Goal: Task Accomplishment & Management: Complete application form

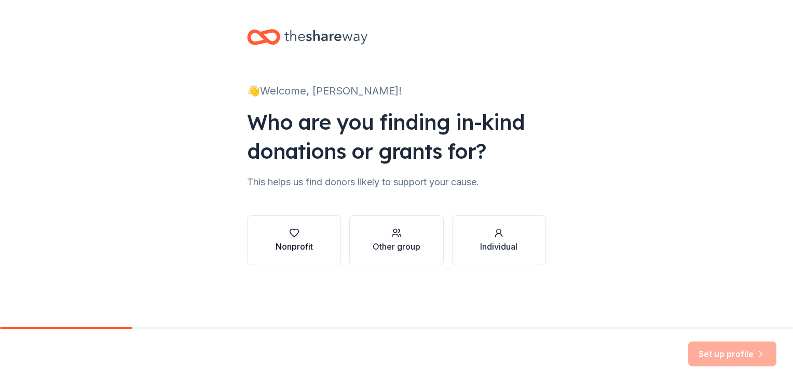
click at [305, 239] on div "Nonprofit" at bounding box center [294, 240] width 37 height 25
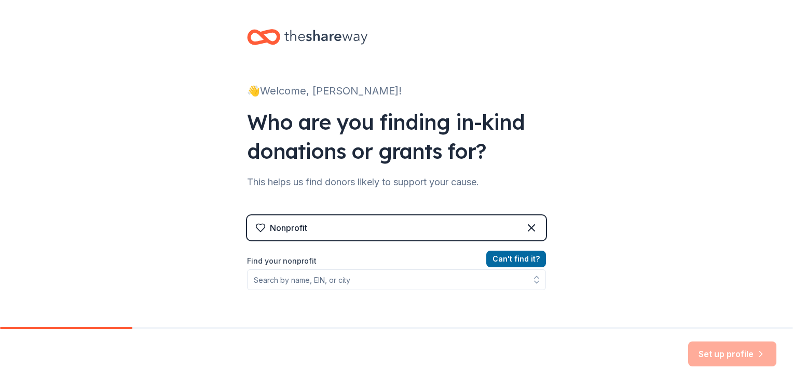
click at [376, 223] on div "Nonprofit" at bounding box center [396, 227] width 299 height 25
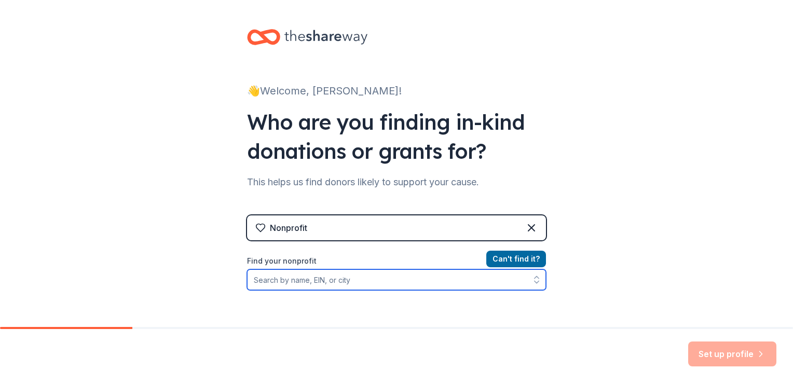
click at [350, 279] on input "Find your nonprofit" at bounding box center [396, 279] width 299 height 21
type input "T"
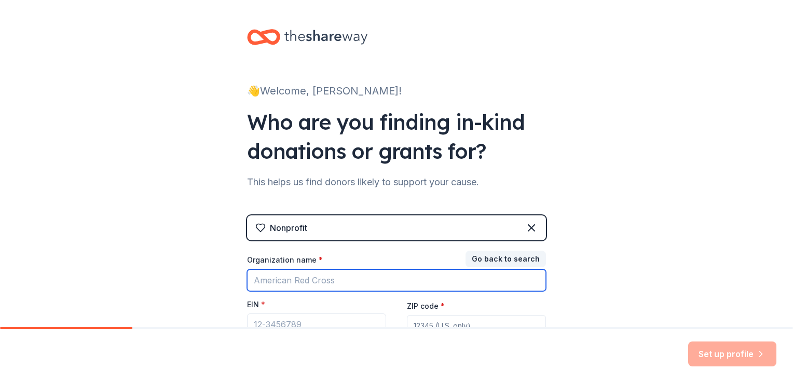
click at [280, 280] on input "Organization name *" at bounding box center [396, 280] width 299 height 22
click at [257, 286] on input "Organization name *" at bounding box center [396, 280] width 299 height 22
type input "The Legacy center"
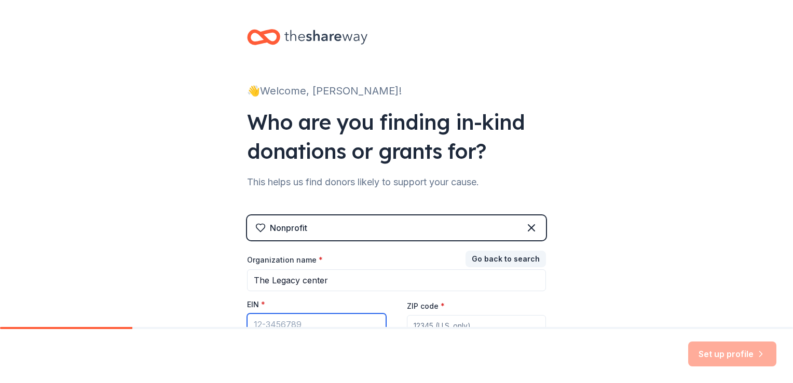
click at [302, 322] on input "EIN *" at bounding box center [316, 324] width 139 height 22
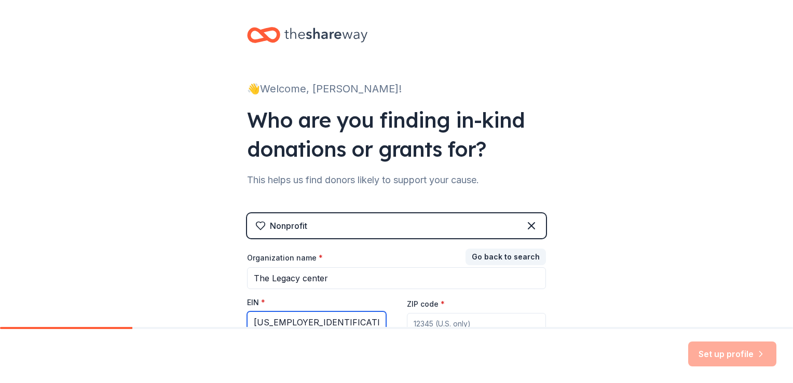
type input "47-3746786"
click at [437, 322] on input "ZIP code *" at bounding box center [476, 323] width 139 height 21
click at [417, 322] on input "ZIP code *" at bounding box center [476, 323] width 139 height 21
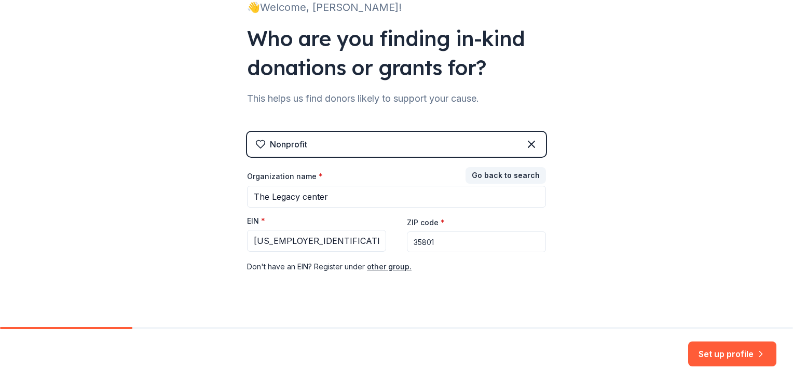
scroll to position [100, 0]
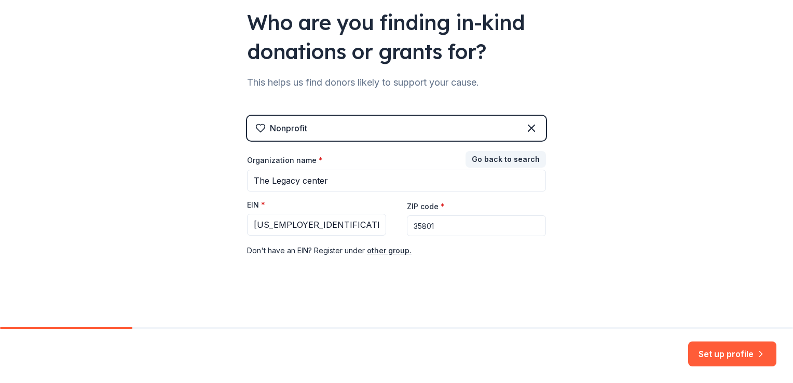
type input "35801"
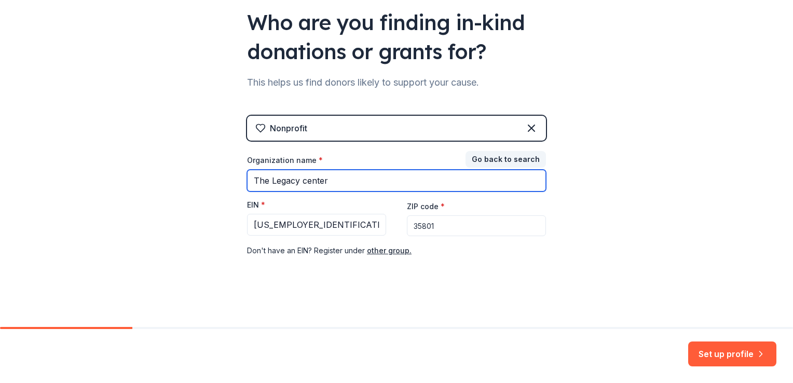
drag, startPoint x: 324, startPoint y: 177, endPoint x: 243, endPoint y: 178, distance: 80.4
click at [247, 177] on input "The Legacy center" at bounding box center [396, 181] width 299 height 22
type input "A"
type input "The Legacy Center"
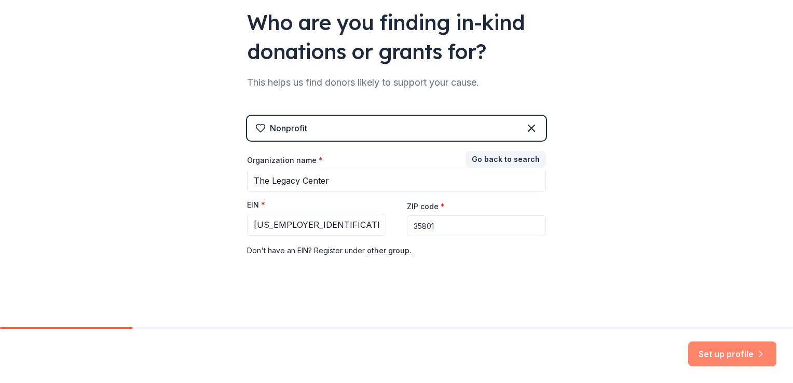
click at [712, 354] on button "Set up profile" at bounding box center [732, 353] width 88 height 25
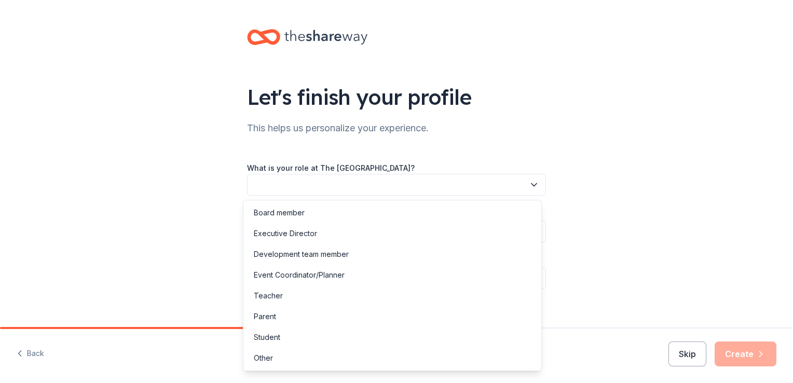
click at [531, 184] on icon "button" at bounding box center [533, 185] width 5 height 3
click at [275, 356] on div "Other" at bounding box center [392, 358] width 294 height 21
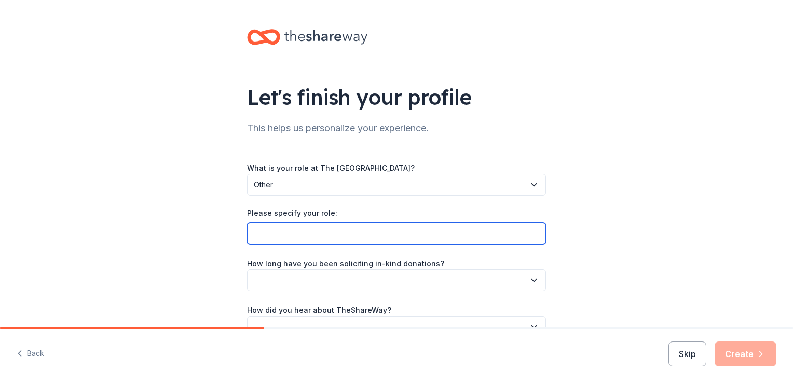
click at [312, 233] on input "Please specify your role:" at bounding box center [396, 234] width 299 height 22
type input "Director of Cognitive Support and Community Engagement"
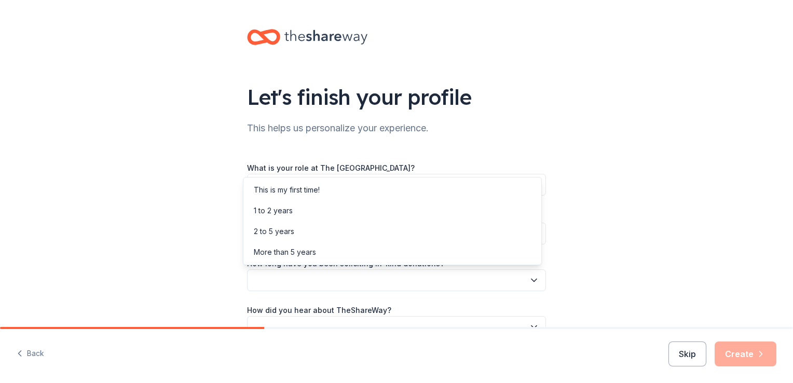
click at [531, 279] on icon "button" at bounding box center [534, 280] width 10 height 10
click at [318, 191] on div "This is my first time!" at bounding box center [287, 190] width 66 height 12
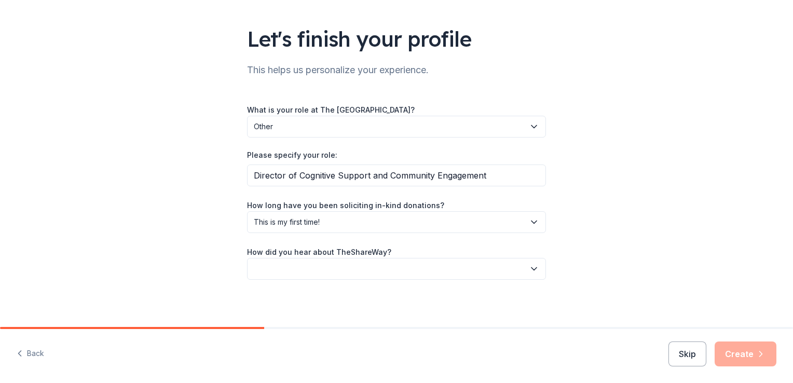
scroll to position [60, 0]
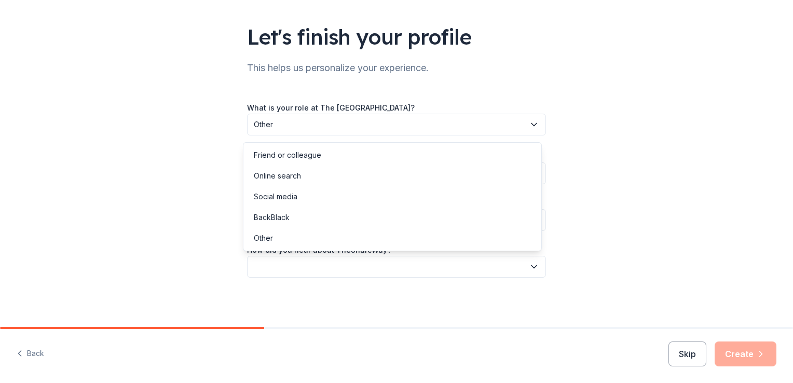
click at [529, 265] on icon "button" at bounding box center [534, 266] width 10 height 10
click at [268, 242] on div "Other" at bounding box center [263, 238] width 19 height 12
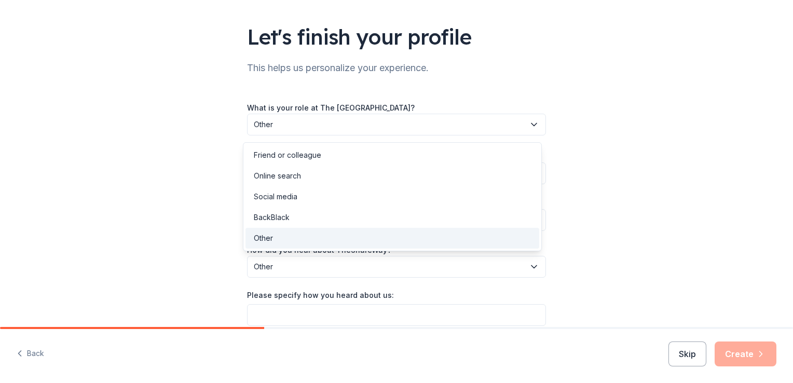
click at [529, 265] on icon "button" at bounding box center [534, 266] width 10 height 10
click at [293, 315] on div "What is your role at The Legacy Center? Other Please specify your role: Directo…" at bounding box center [396, 213] width 299 height 225
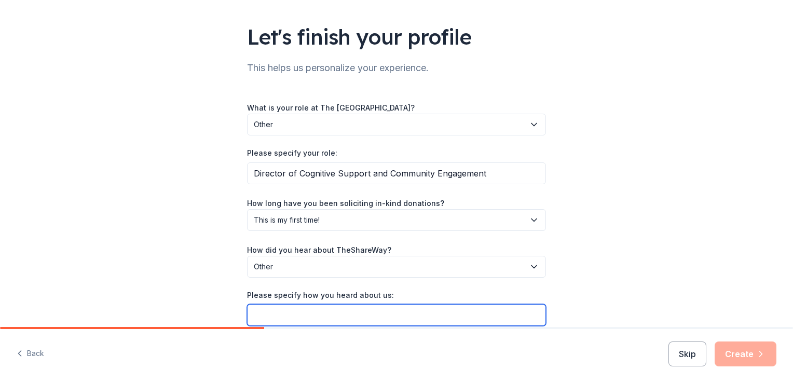
click at [279, 310] on input "Please specify how you heard about us:" at bounding box center [396, 315] width 299 height 22
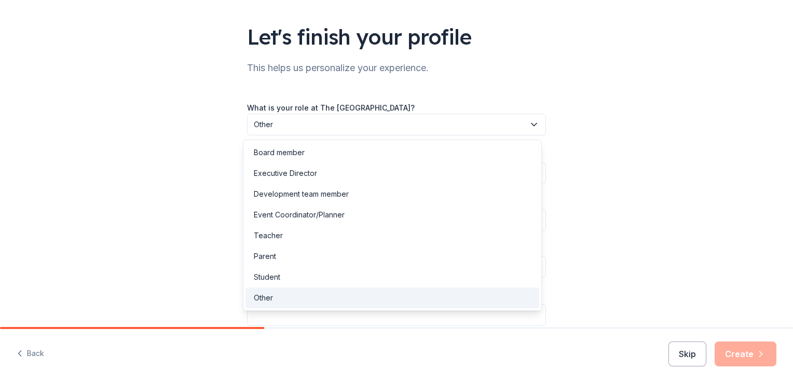
click at [529, 125] on icon "button" at bounding box center [534, 124] width 10 height 10
click at [594, 127] on div "Let's finish your profile This helps us personalize your experience. What is yo…" at bounding box center [396, 158] width 793 height 436
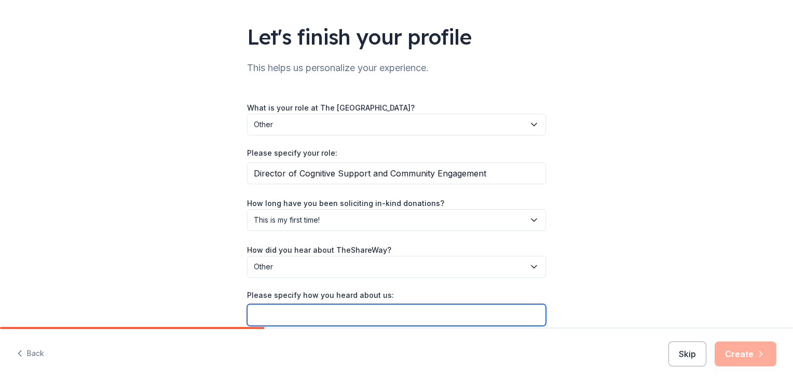
click at [312, 309] on input "Please specify how you heard about us:" at bounding box center [396, 315] width 299 height 22
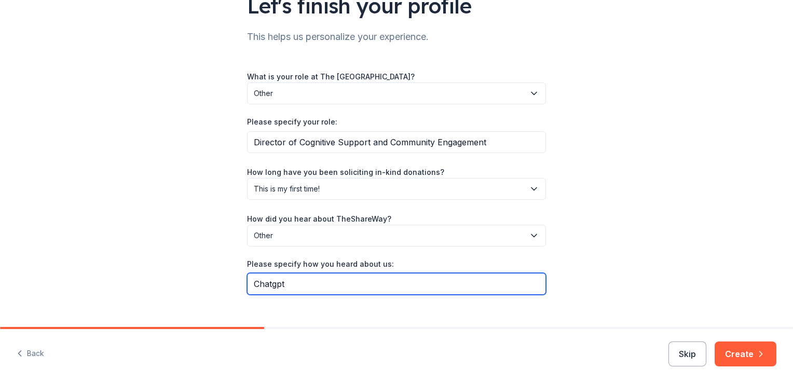
scroll to position [108, 0]
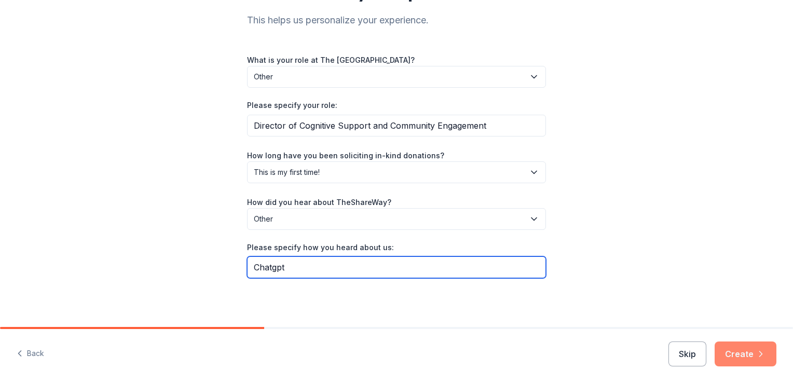
type input "Chatgpt"
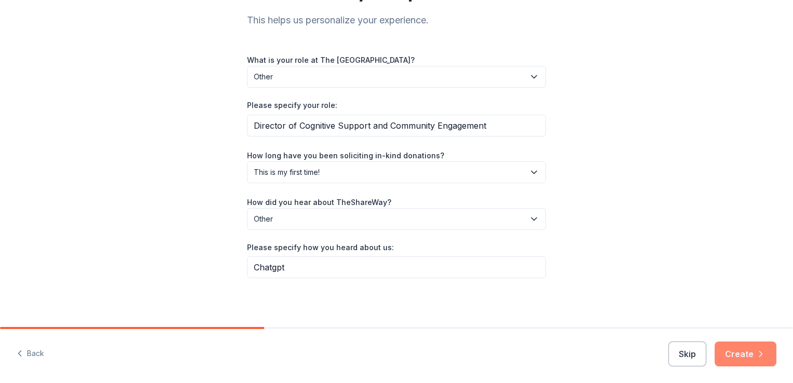
click at [737, 352] on button "Create" at bounding box center [745, 353] width 62 height 25
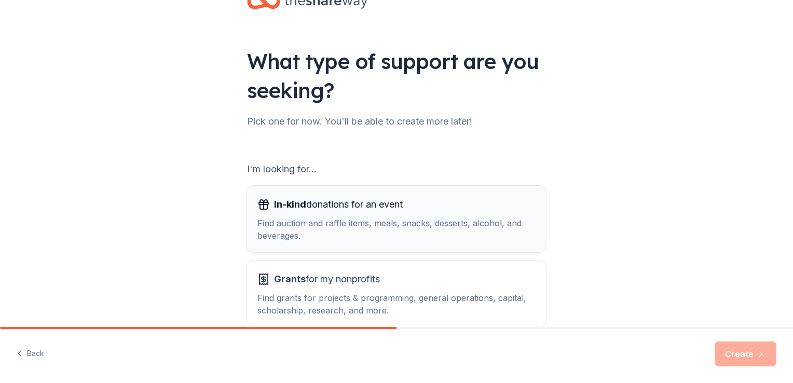
scroll to position [52, 0]
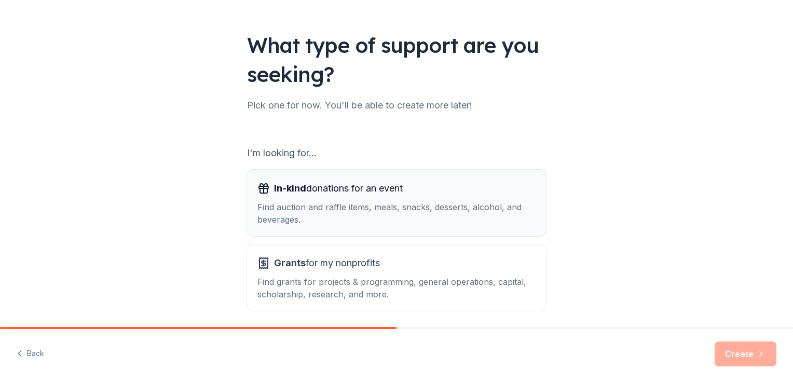
click at [384, 211] on div "Find auction and raffle items, meals, snacks, desserts, alcohol, and beverages." at bounding box center [396, 213] width 278 height 25
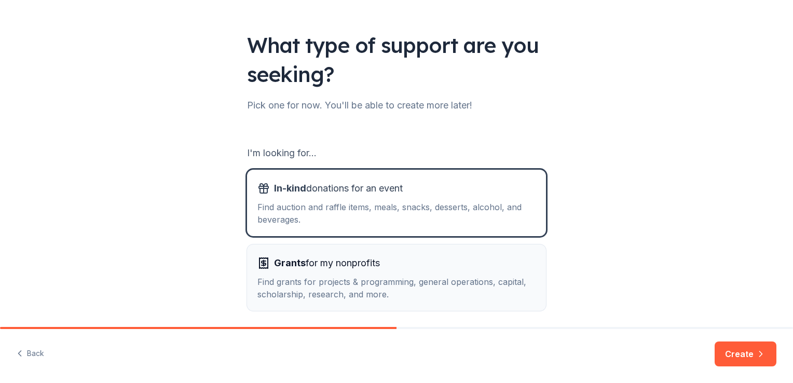
click at [386, 275] on div "Grants for my nonprofits Find grants for projects & programming, general operat…" at bounding box center [396, 278] width 278 height 46
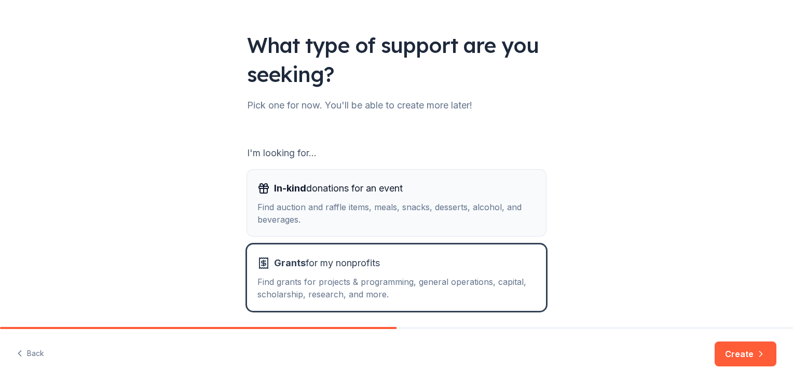
click at [411, 208] on div "Find auction and raffle items, meals, snacks, desserts, alcohol, and beverages." at bounding box center [396, 213] width 278 height 25
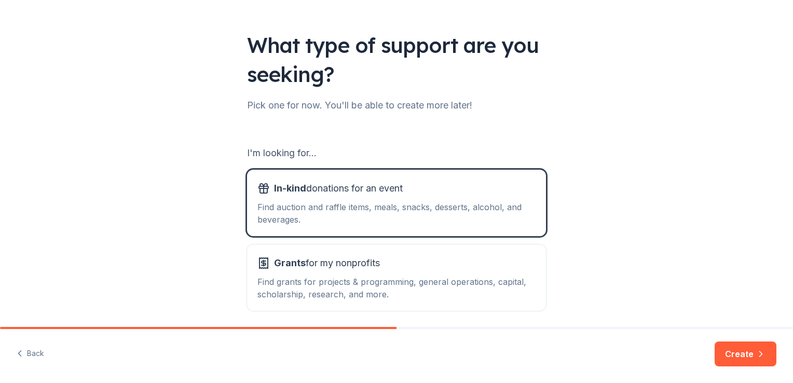
click at [747, 351] on button "Create" at bounding box center [745, 353] width 62 height 25
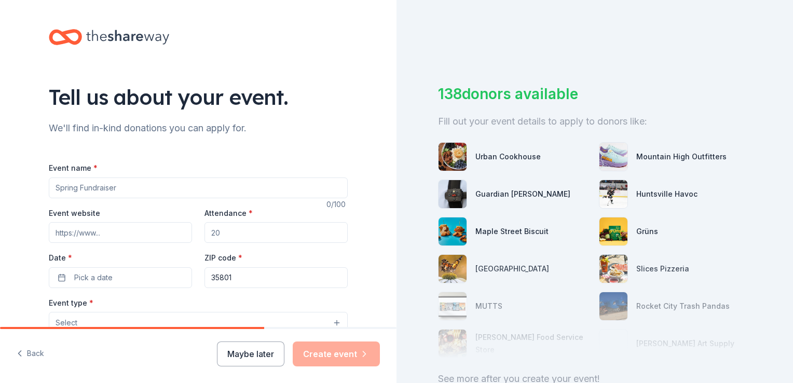
click at [133, 187] on input "Event name *" at bounding box center [198, 187] width 299 height 21
type input "Monthly Themed Dementia Adult Day Program"
click at [108, 231] on input "Event website" at bounding box center [120, 232] width 143 height 21
click at [222, 231] on input "Attendance *" at bounding box center [275, 232] width 143 height 21
click at [219, 231] on input "Attendance *" at bounding box center [275, 232] width 143 height 21
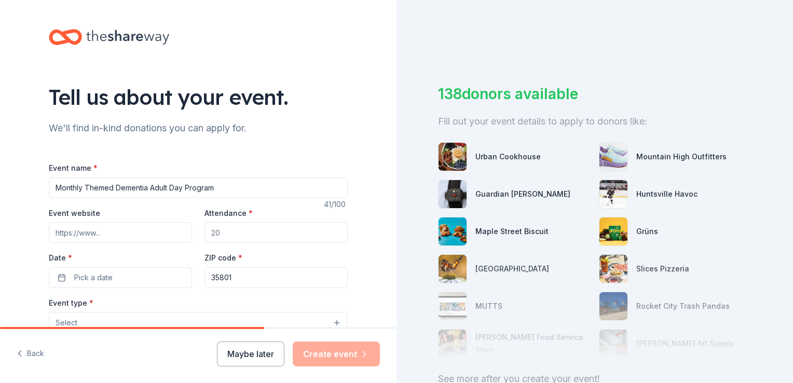
drag, startPoint x: 217, startPoint y: 232, endPoint x: 207, endPoint y: 232, distance: 9.9
click at [207, 232] on input "Attendance *" at bounding box center [275, 232] width 143 height 21
type input "25"
click at [133, 279] on button "Pick a date" at bounding box center [120, 277] width 143 height 21
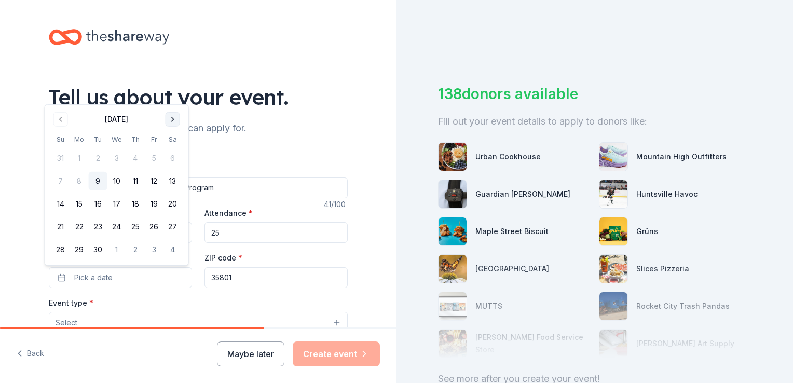
click at [173, 117] on button "Go to next month" at bounding box center [173, 119] width 15 height 15
click at [117, 157] on button "1" at bounding box center [116, 158] width 19 height 19
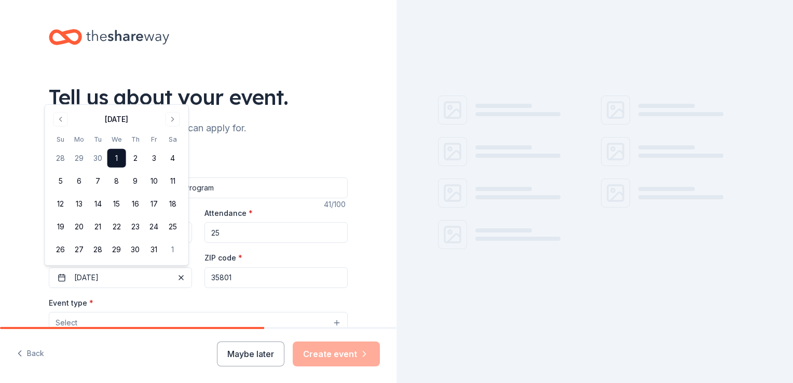
click at [124, 307] on div "Event type * Select" at bounding box center [198, 315] width 299 height 38
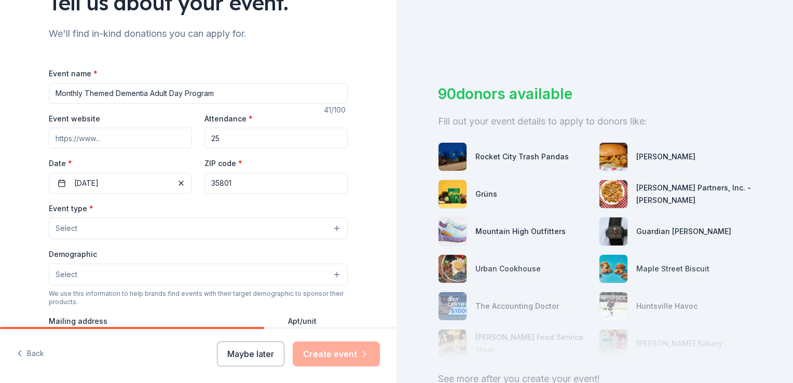
scroll to position [104, 0]
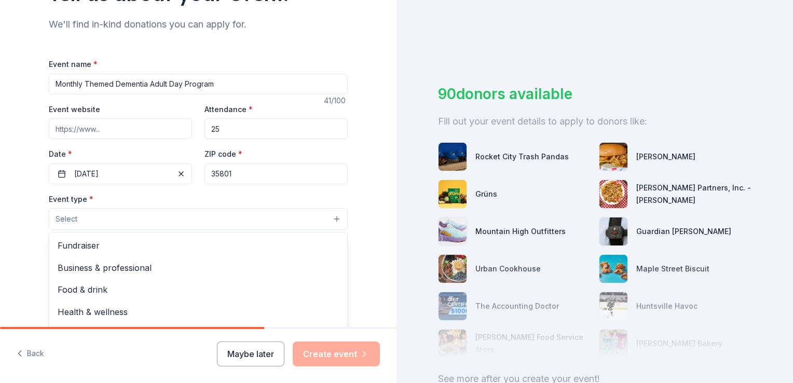
click at [333, 219] on button "Select" at bounding box center [198, 219] width 299 height 22
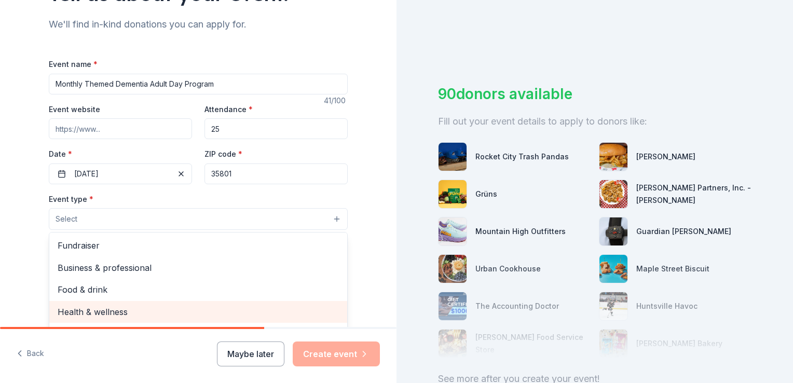
click at [114, 312] on span "Health & wellness" at bounding box center [198, 311] width 281 height 13
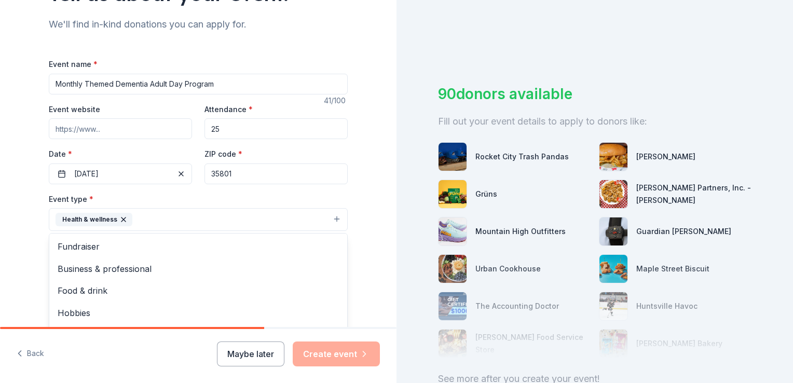
click at [380, 252] on div "Tell us about your event. We'll find in-kind donations you can apply for. Event…" at bounding box center [198, 242] width 396 height 692
click at [335, 266] on button "Select" at bounding box center [198, 266] width 299 height 22
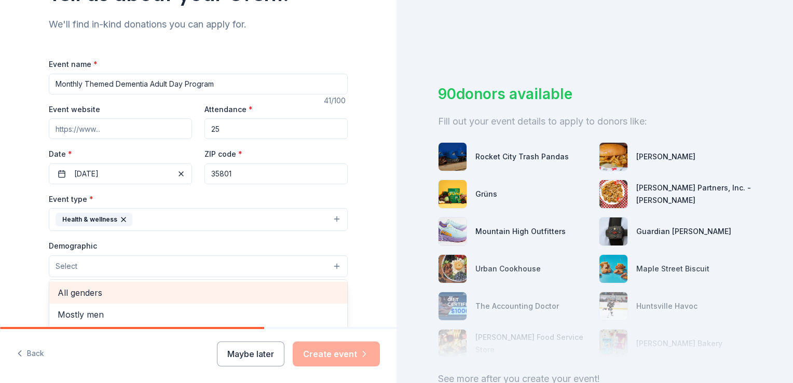
click at [92, 292] on span "All genders" at bounding box center [198, 292] width 281 height 13
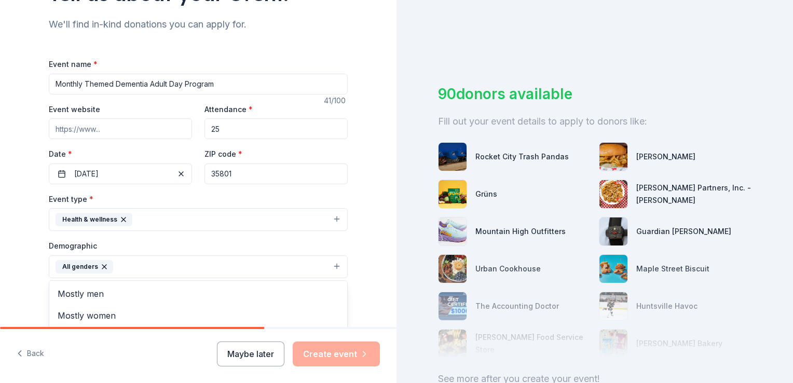
click at [367, 277] on div "Tell us about your event. We'll find in-kind donations you can apply for. Event…" at bounding box center [198, 242] width 396 height 693
click at [100, 126] on input "Event website" at bounding box center [120, 128] width 143 height 21
type input "liveyourlegacyhere.com"
drag, startPoint x: 217, startPoint y: 132, endPoint x: 208, endPoint y: 131, distance: 9.4
click at [208, 131] on input "25" at bounding box center [275, 128] width 143 height 21
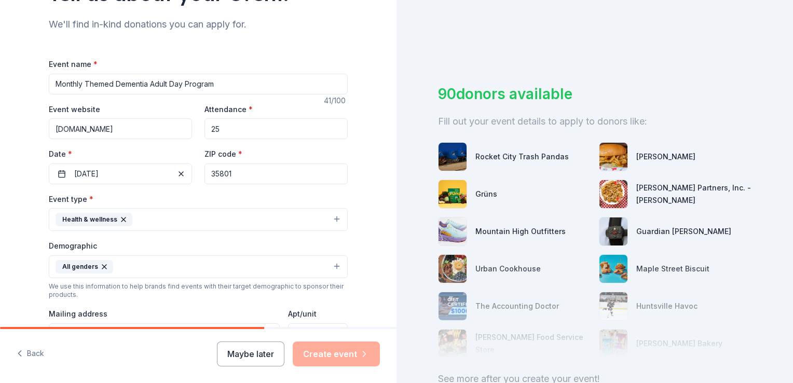
type input "7"
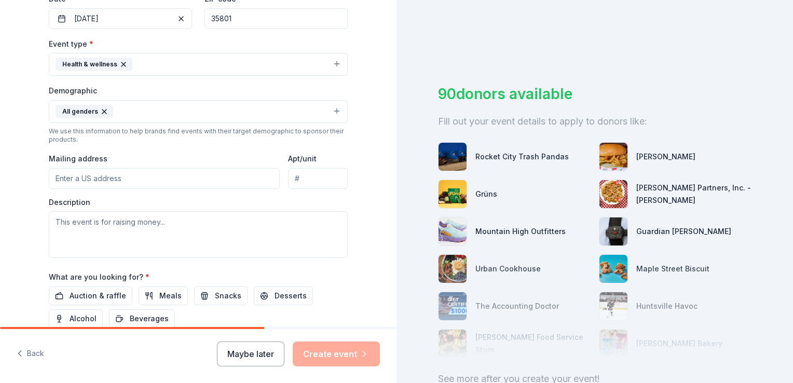
scroll to position [311, 0]
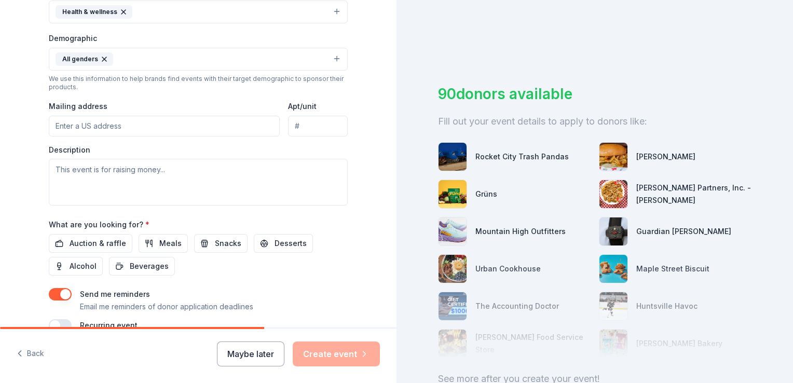
type input "20"
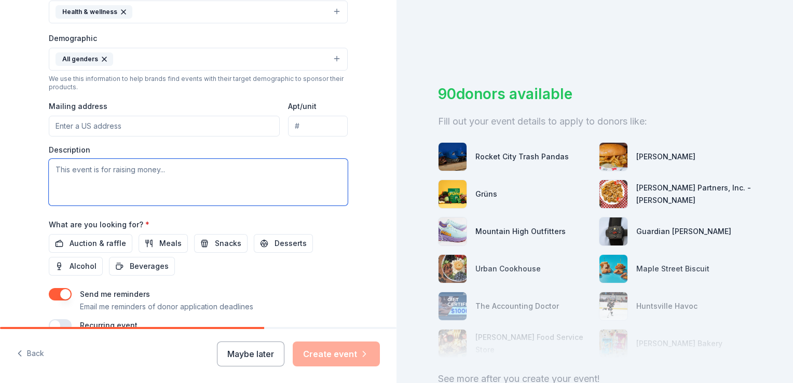
click at [72, 168] on textarea at bounding box center [198, 182] width 299 height 47
paste textarea "we provide a joyful, engaging, and supportive environment for seniors living wi…"
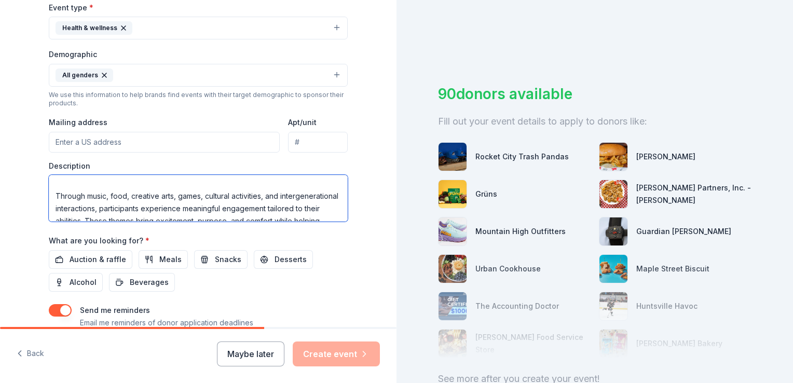
scroll to position [313, 0]
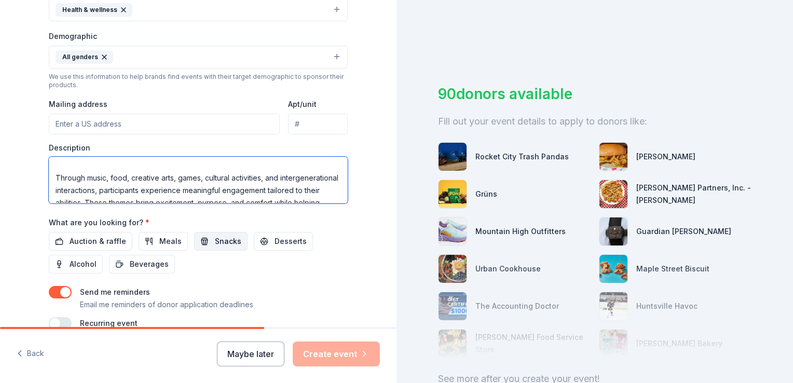
type textarea "we provide a joyful, engaging, and supportive environment for seniors living wi…"
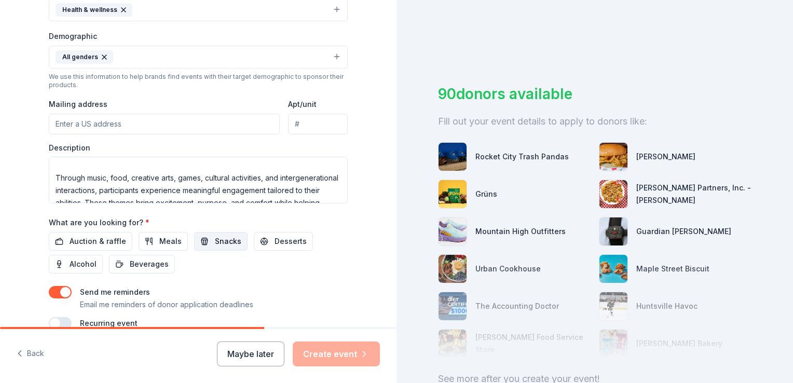
click at [215, 241] on span "Snacks" at bounding box center [228, 241] width 26 height 12
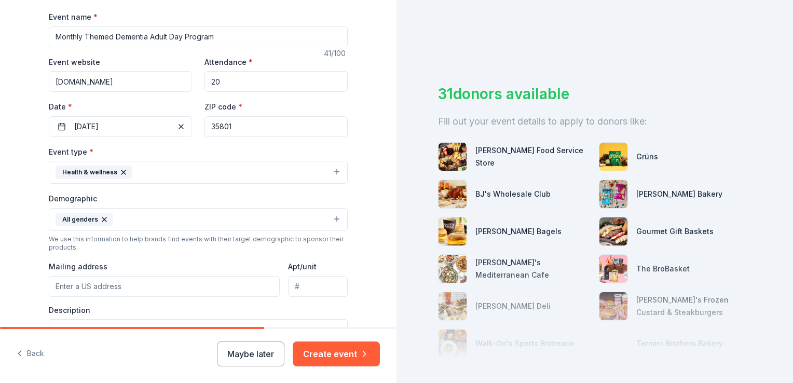
scroll to position [158, 0]
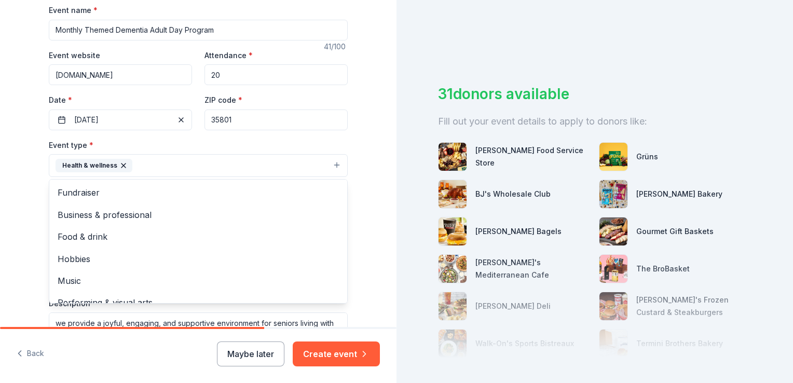
click at [329, 164] on button "Health & wellness" at bounding box center [198, 165] width 299 height 23
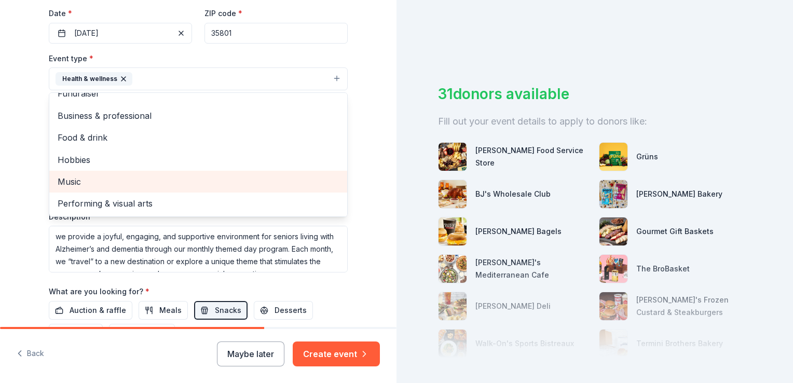
scroll to position [261, 0]
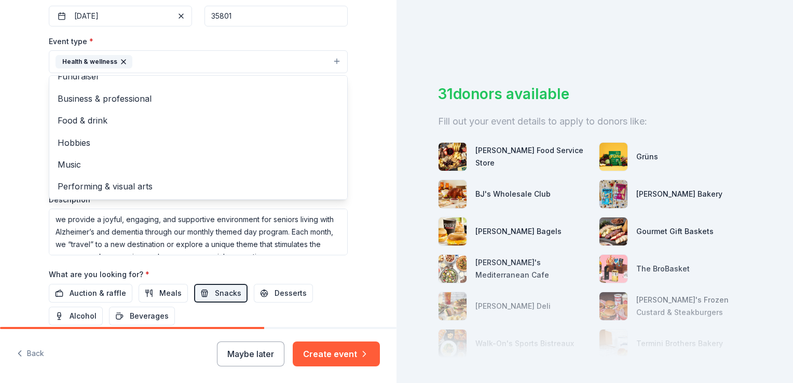
click at [368, 128] on div "Tell us about your event. We'll find in-kind donations you can apply for. Event…" at bounding box center [198, 85] width 396 height 693
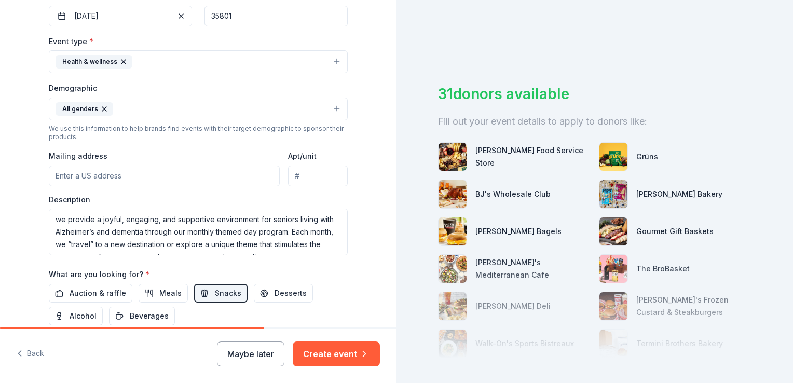
click at [136, 171] on input "Mailing address" at bounding box center [164, 176] width 231 height 21
type input "415-A Church St. NW Suite 100"
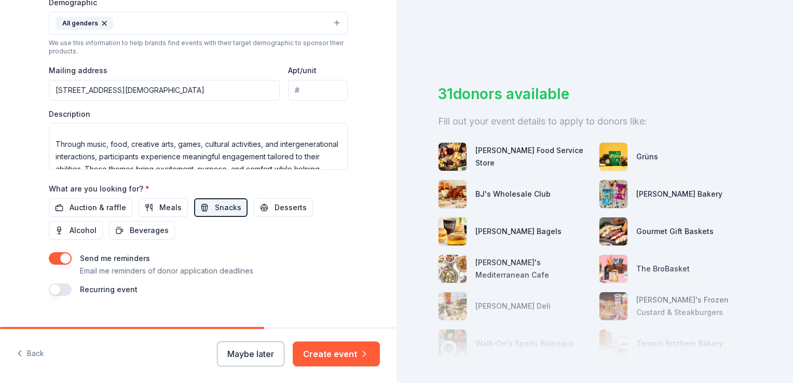
scroll to position [365, 0]
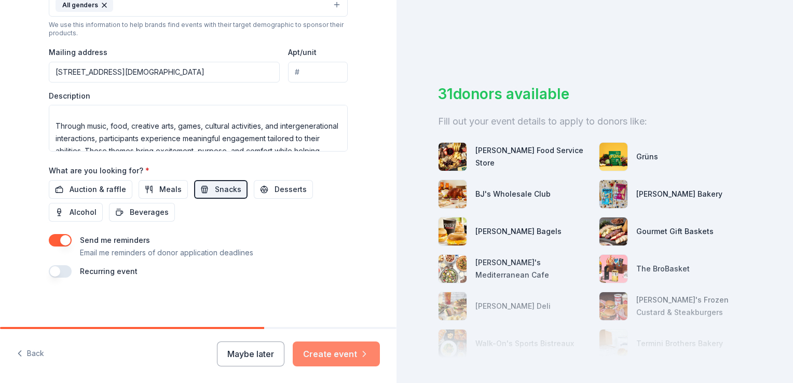
click at [322, 364] on button "Create event" at bounding box center [336, 353] width 87 height 25
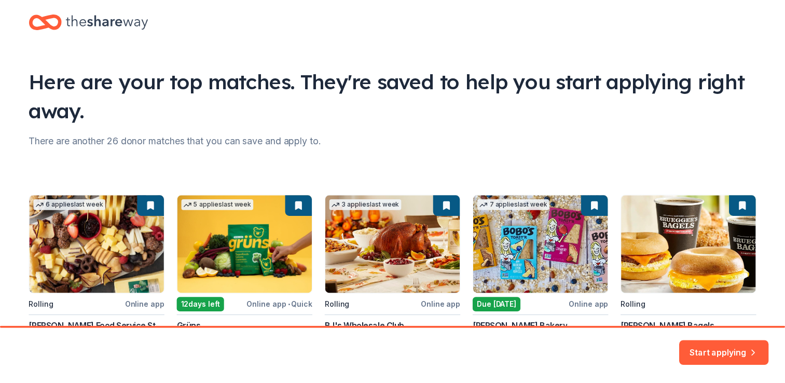
scroll to position [5, 0]
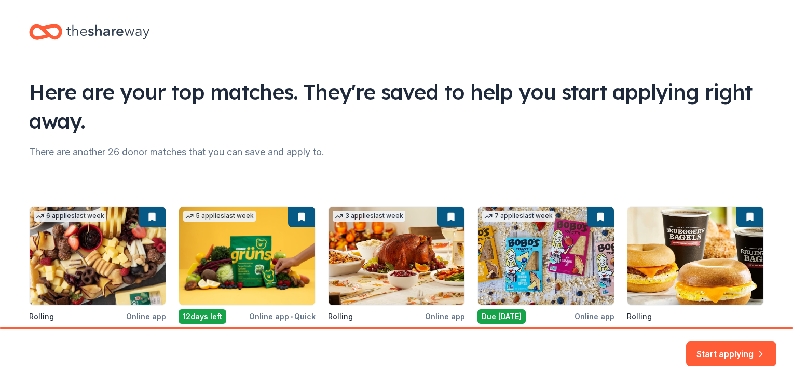
click at [702, 350] on button "Start applying" at bounding box center [731, 350] width 90 height 25
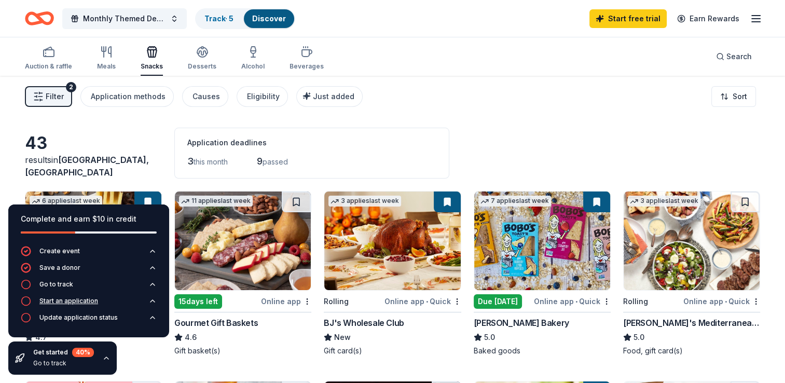
click at [26, 298] on icon "button" at bounding box center [26, 301] width 10 height 10
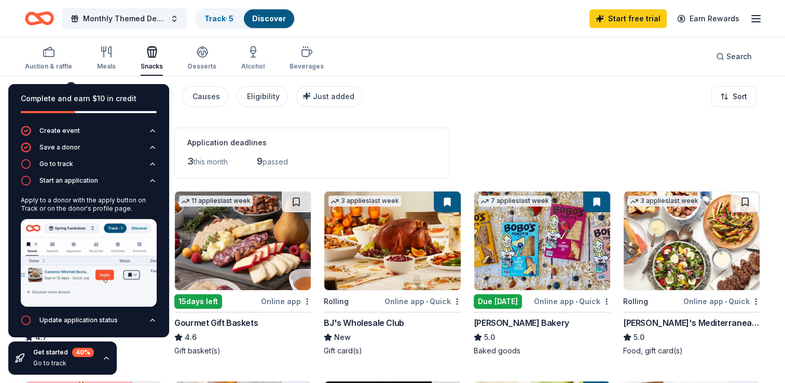
click at [376, 274] on img at bounding box center [392, 240] width 136 height 99
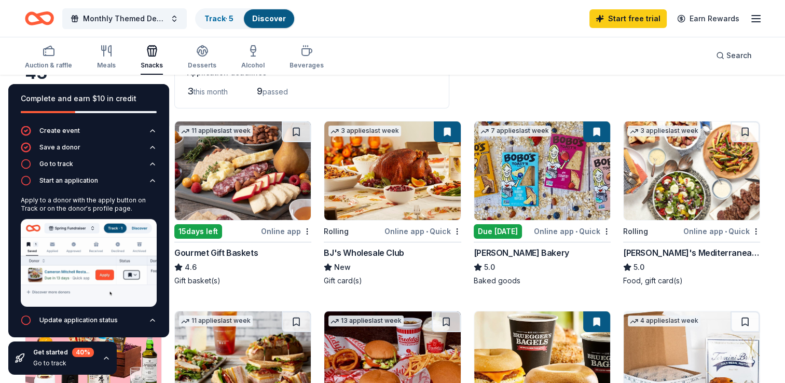
scroll to position [52, 0]
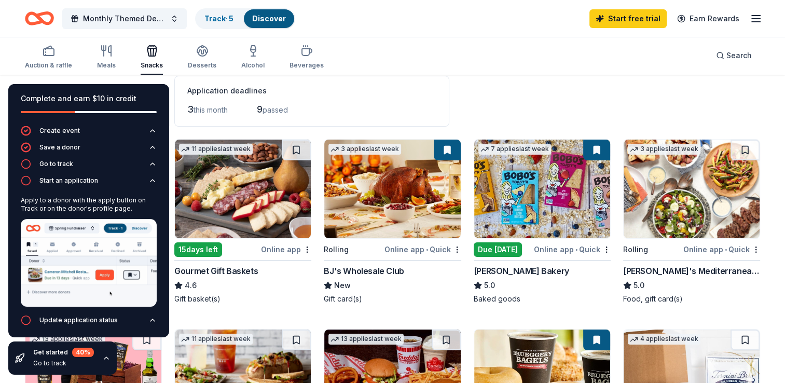
click at [548, 248] on div "Online app • Quick" at bounding box center [572, 249] width 77 height 13
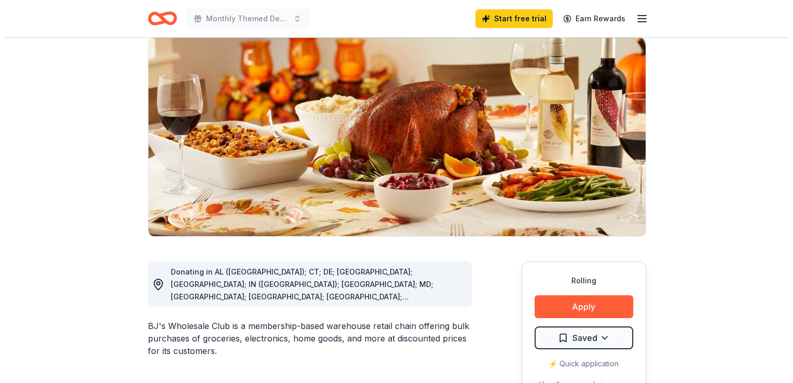
scroll to position [104, 0]
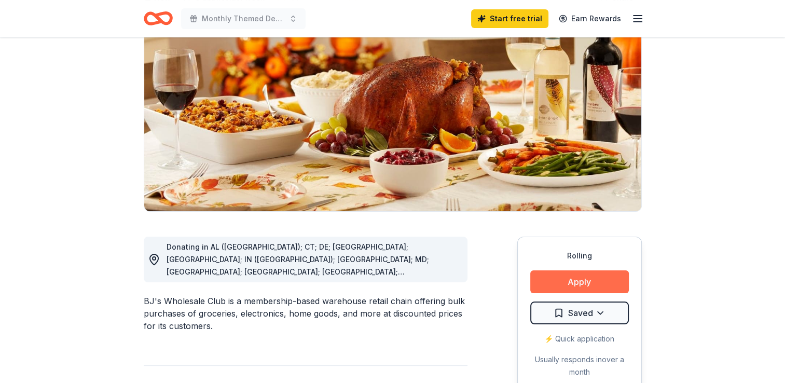
click at [584, 285] on button "Apply" at bounding box center [579, 281] width 99 height 23
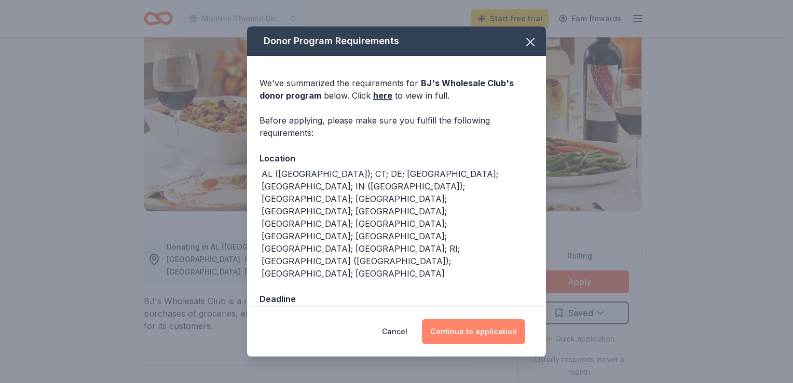
click at [472, 319] on button "Continue to application" at bounding box center [473, 331] width 103 height 25
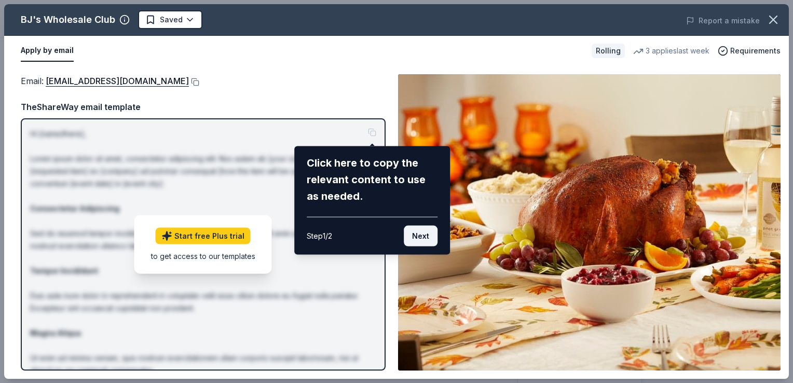
click at [412, 231] on button "Next" at bounding box center [421, 236] width 34 height 21
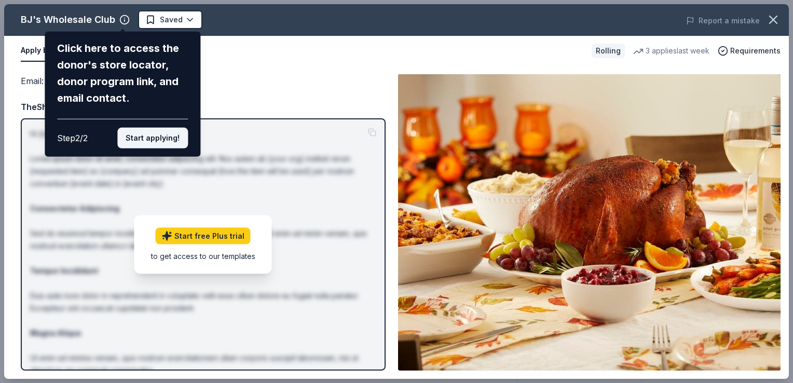
click at [158, 140] on button "Start applying!" at bounding box center [152, 138] width 71 height 21
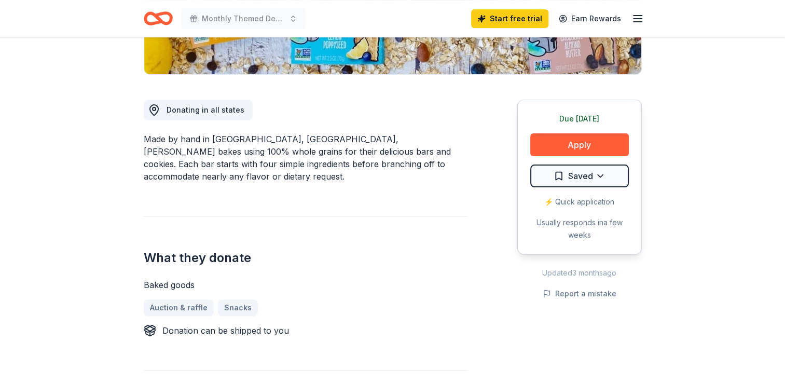
scroll to position [259, 0]
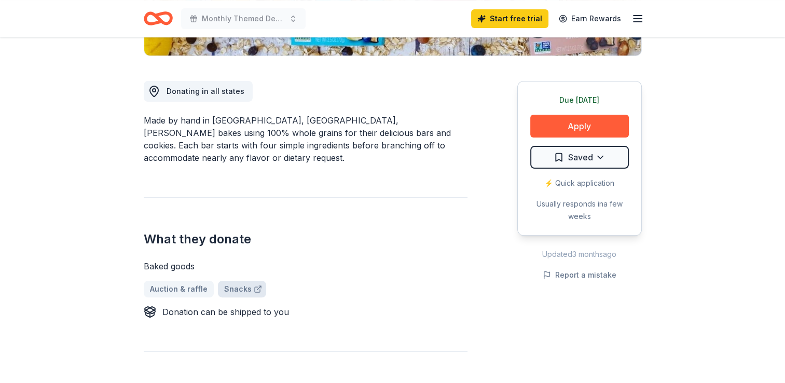
click at [230, 281] on link "Snacks" at bounding box center [242, 289] width 48 height 17
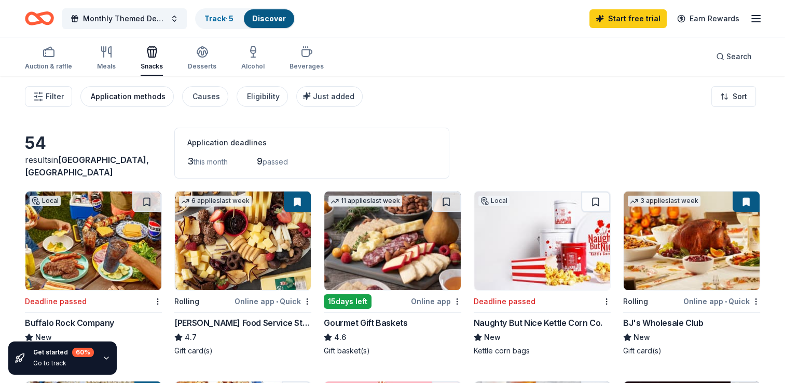
click at [134, 95] on div "Application methods" at bounding box center [128, 96] width 75 height 12
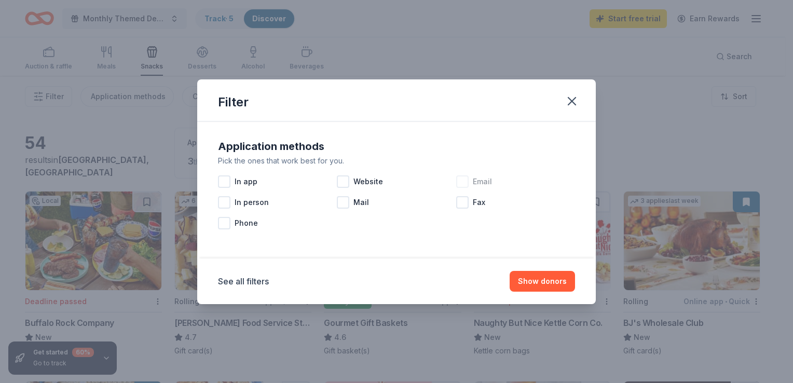
click at [464, 181] on div at bounding box center [462, 181] width 12 height 12
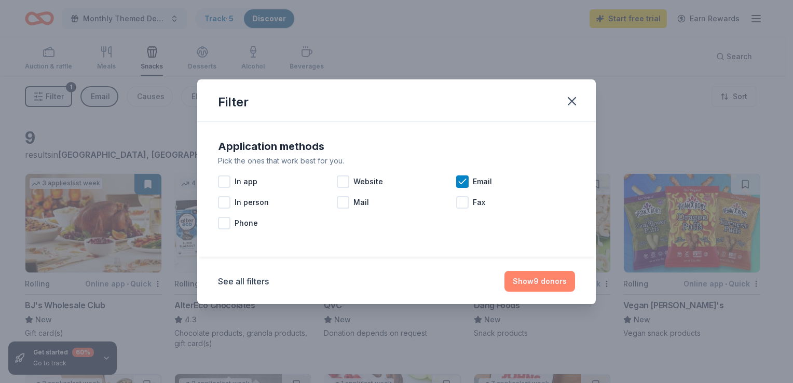
click at [521, 282] on button "Show 9 donors" at bounding box center [539, 281] width 71 height 21
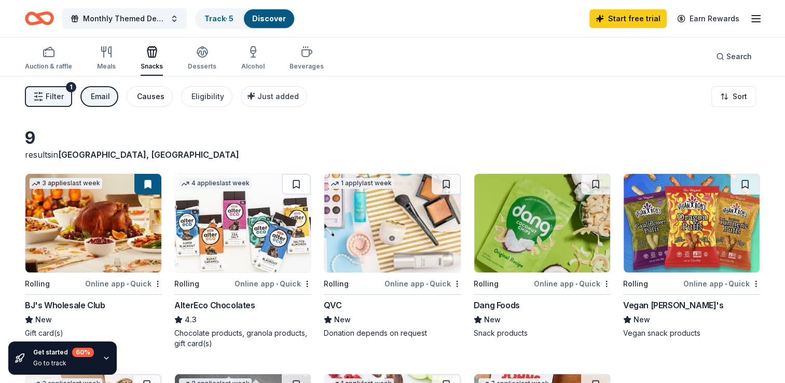
click at [155, 99] on div "Causes" at bounding box center [150, 96] width 27 height 12
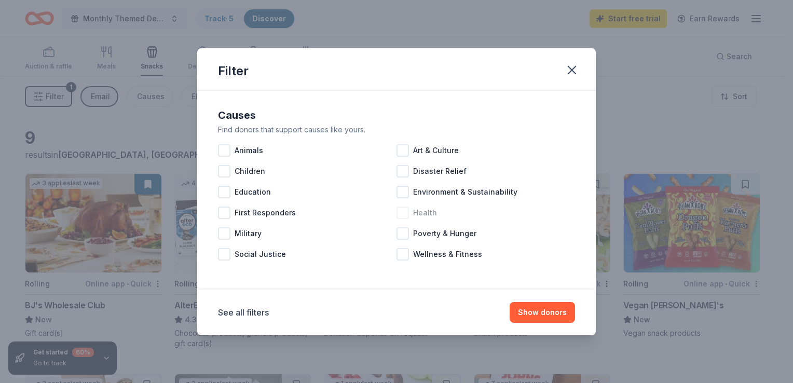
click at [401, 211] on div at bounding box center [402, 213] width 12 height 12
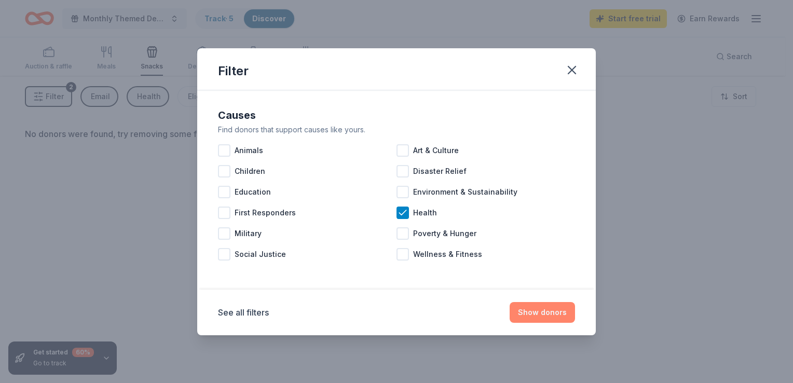
click at [529, 315] on button "Show donors" at bounding box center [542, 312] width 65 height 21
